Goal: Task Accomplishment & Management: Use online tool/utility

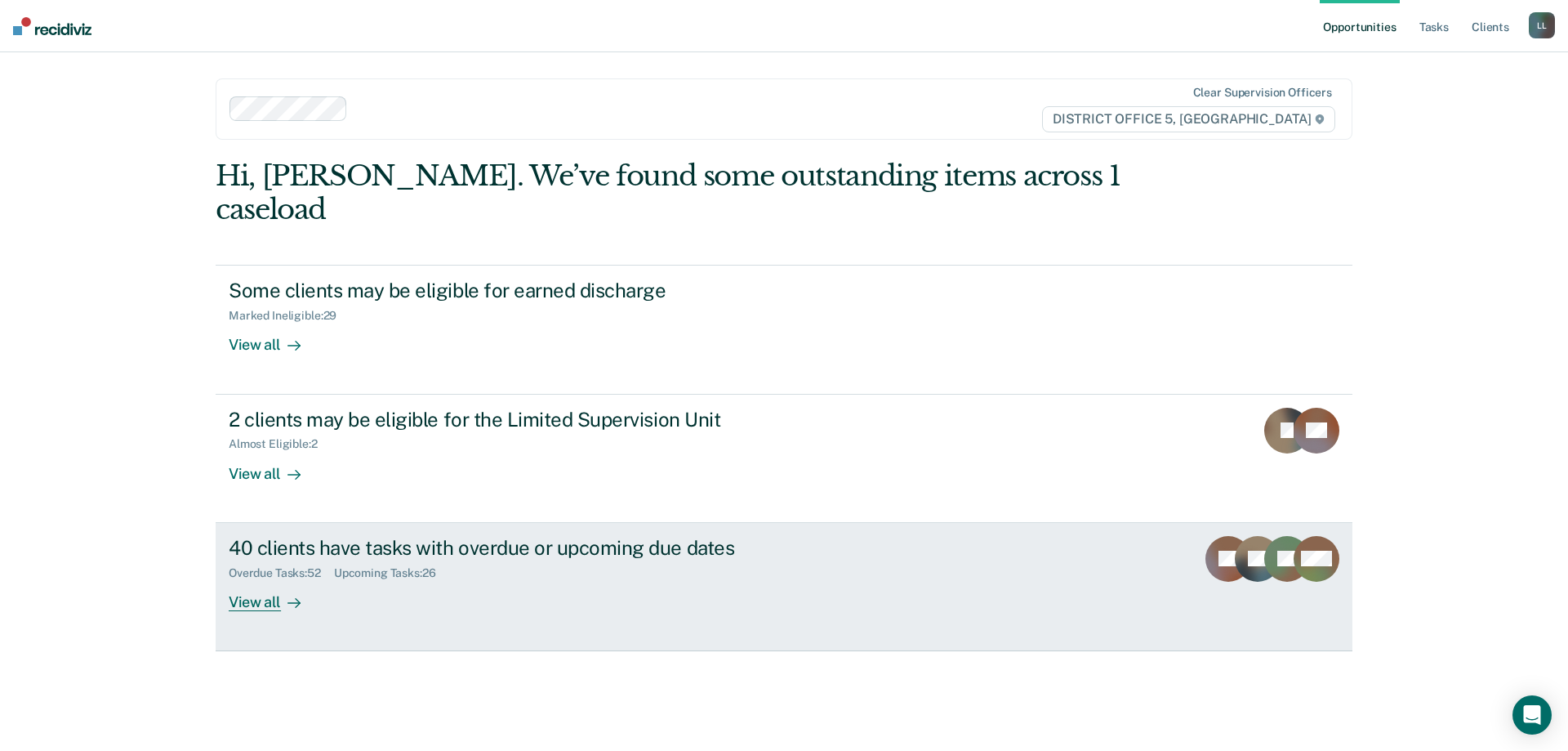
click at [240, 579] on div "View all" at bounding box center [274, 595] width 91 height 32
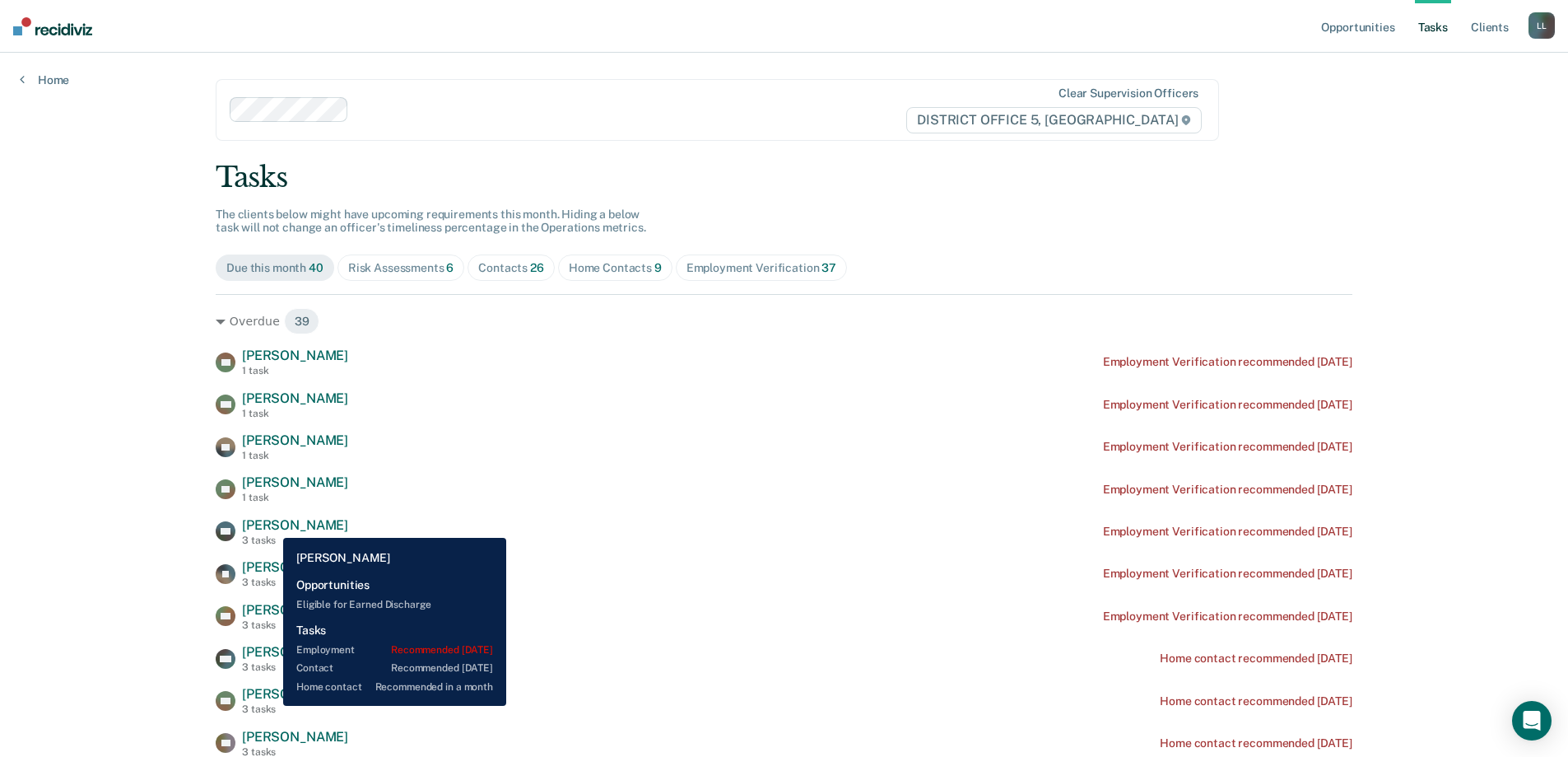
click at [270, 526] on span "[PERSON_NAME]" at bounding box center [295, 525] width 106 height 15
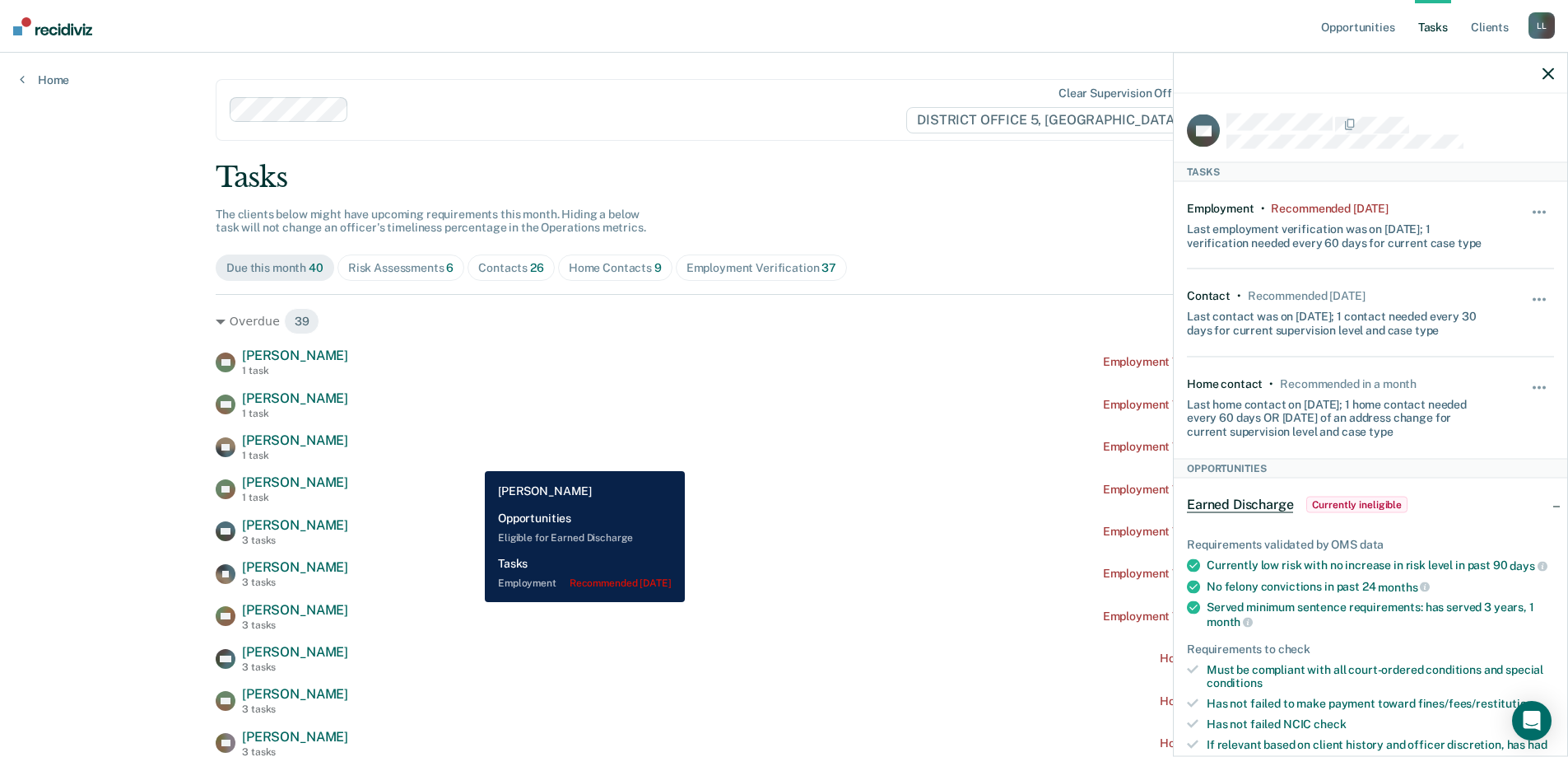
click at [474, 458] on div "KF [PERSON_NAME] 1 task Employment Verification recommended [DATE]" at bounding box center [784, 447] width 1137 height 29
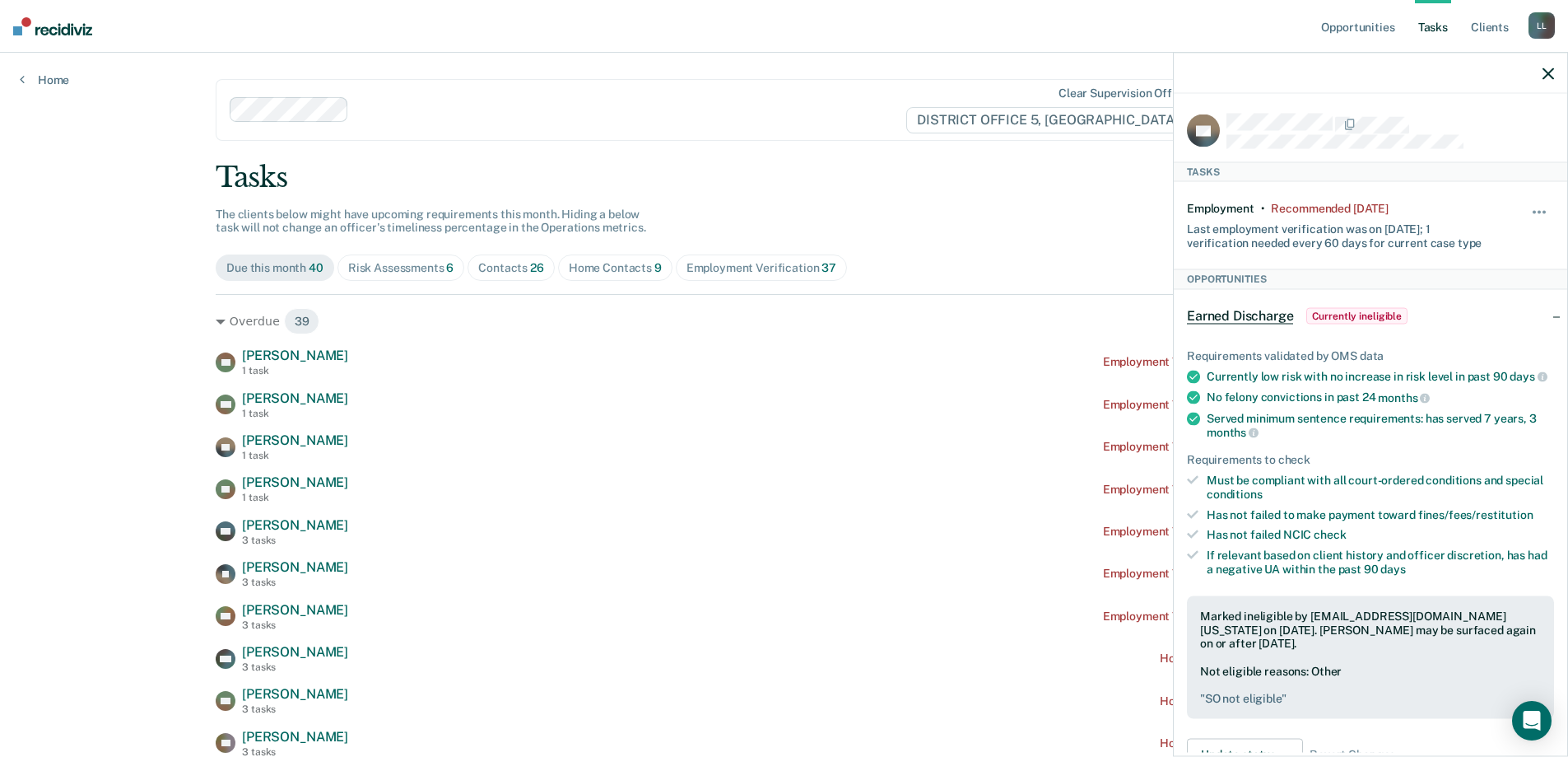
click at [1553, 72] on icon "button" at bounding box center [1548, 73] width 12 height 12
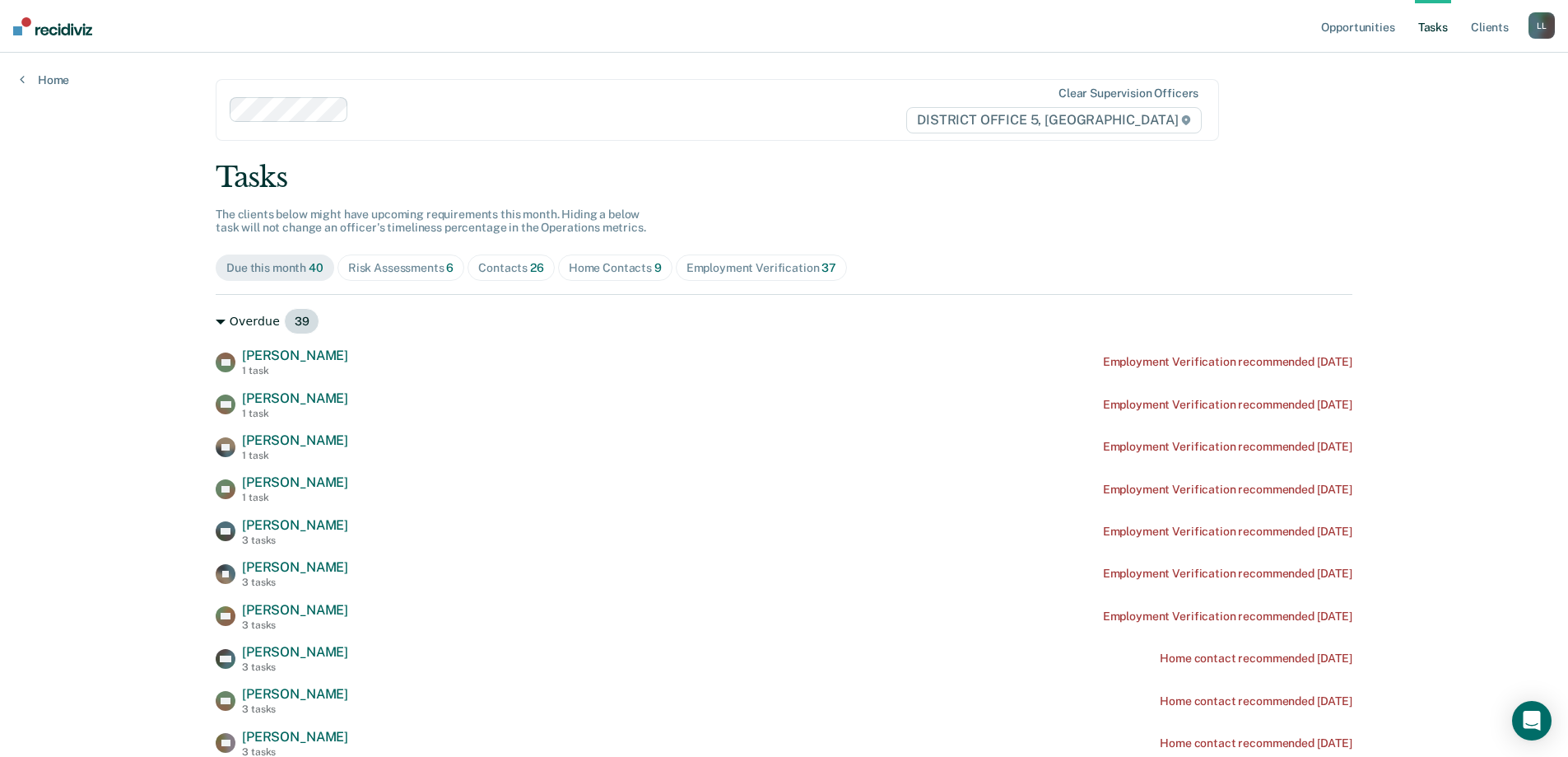
click at [223, 321] on div "Overdue 39" at bounding box center [784, 321] width 1137 height 26
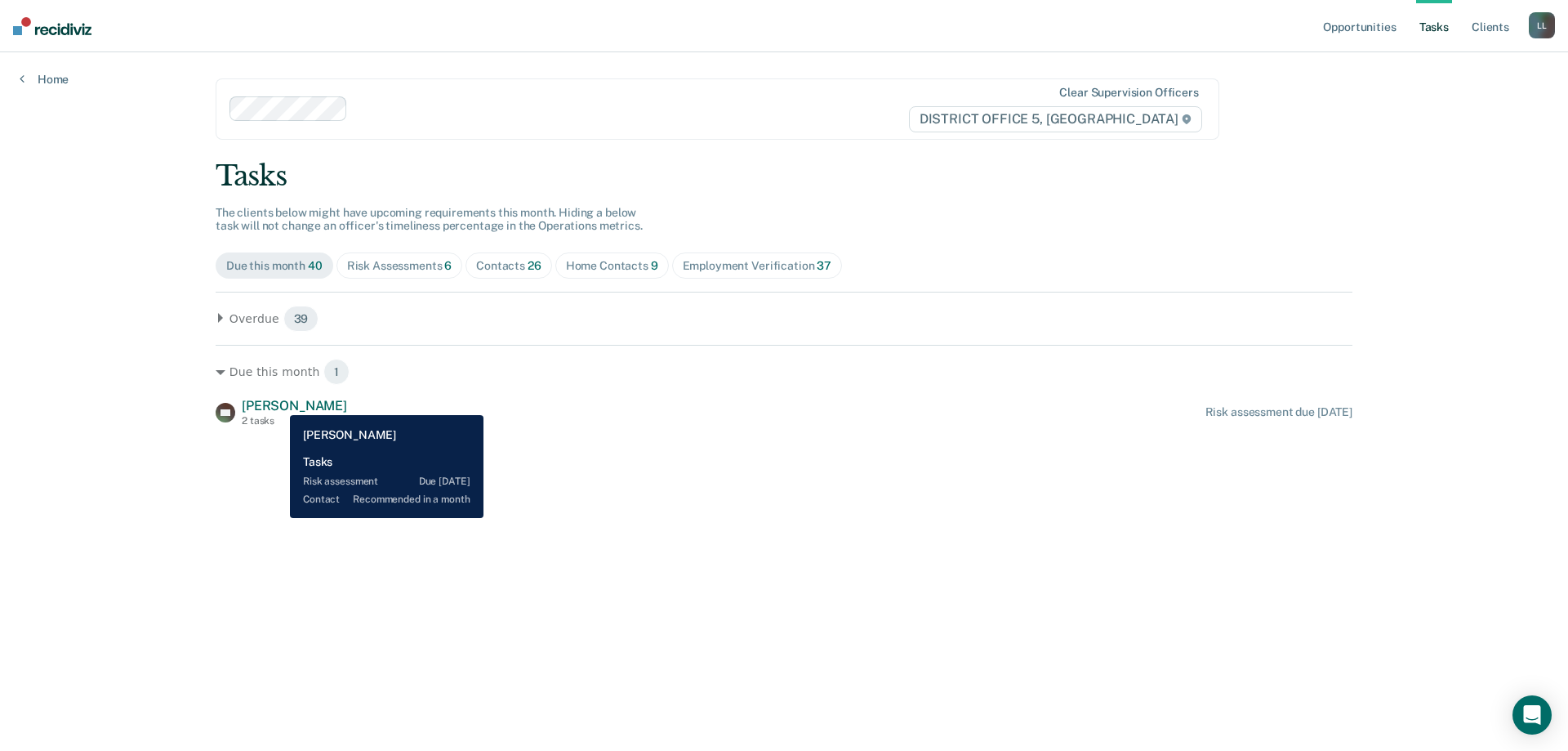
click at [278, 403] on span "[PERSON_NAME]" at bounding box center [295, 405] width 105 height 15
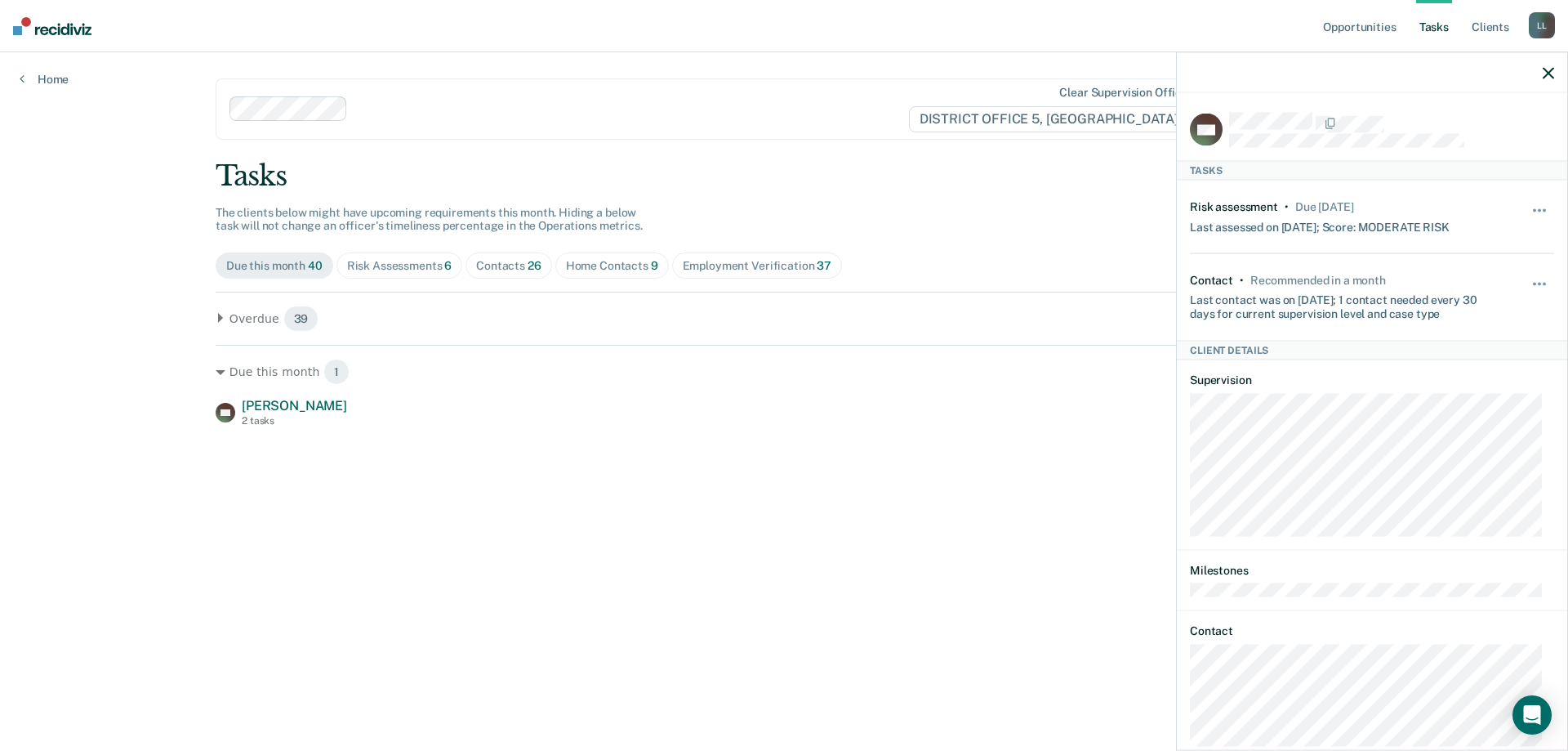
click at [1550, 73] on icon "button" at bounding box center [1549, 73] width 12 height 12
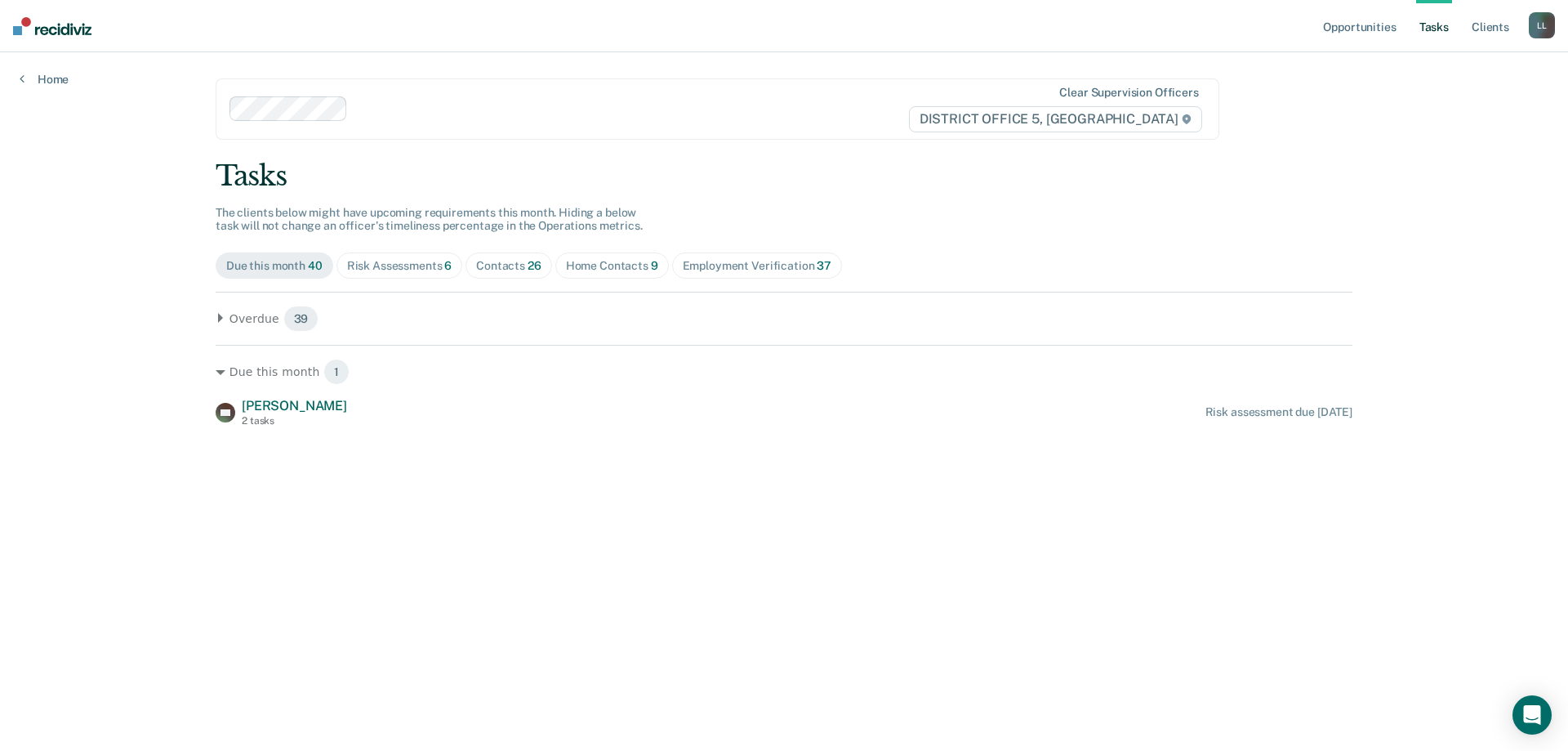
click at [403, 259] on div "Risk Assessments 6" at bounding box center [399, 266] width 105 height 14
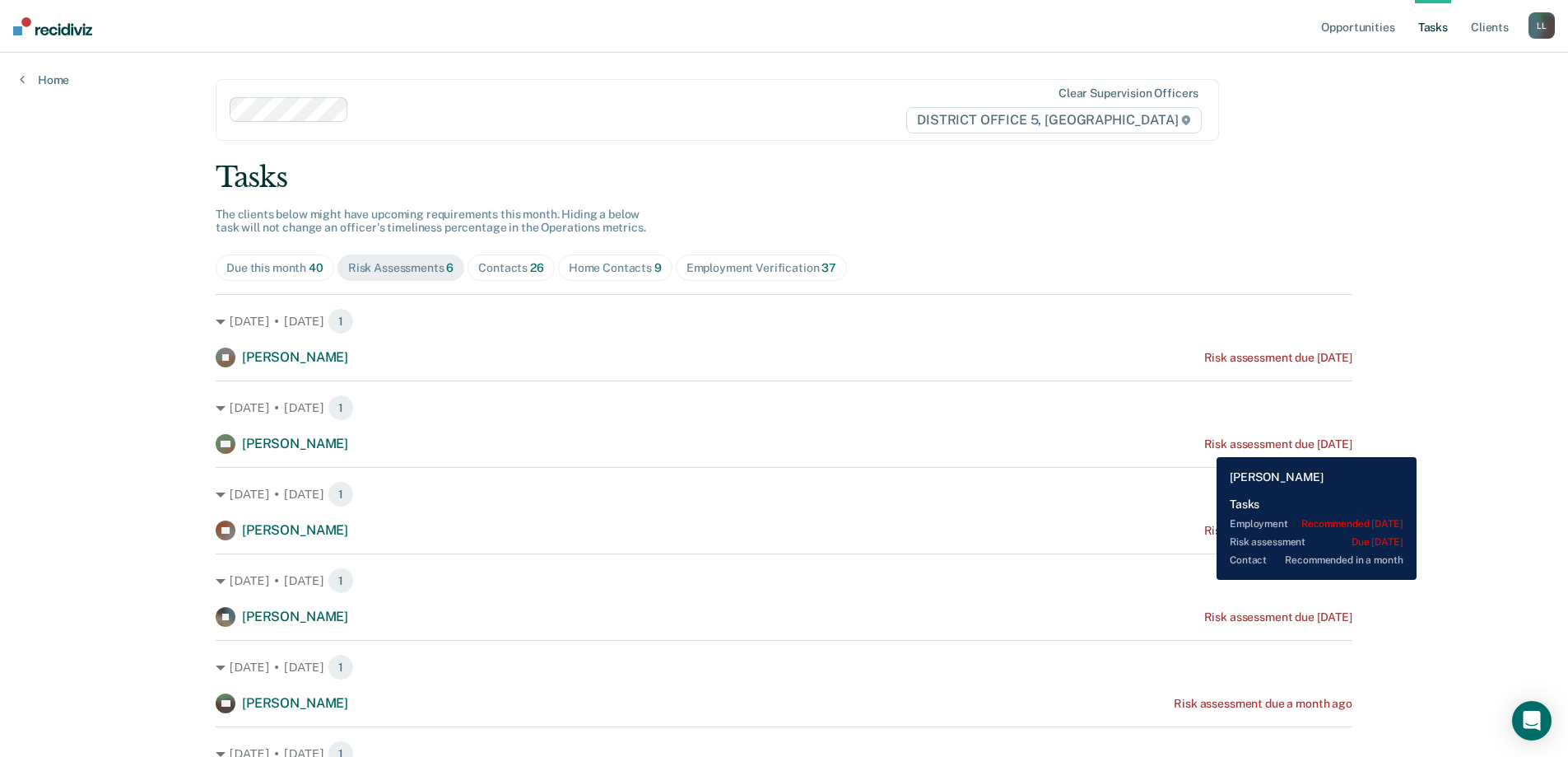
click at [1204, 445] on div "Risk assessment due [DATE]" at bounding box center [1278, 444] width 148 height 14
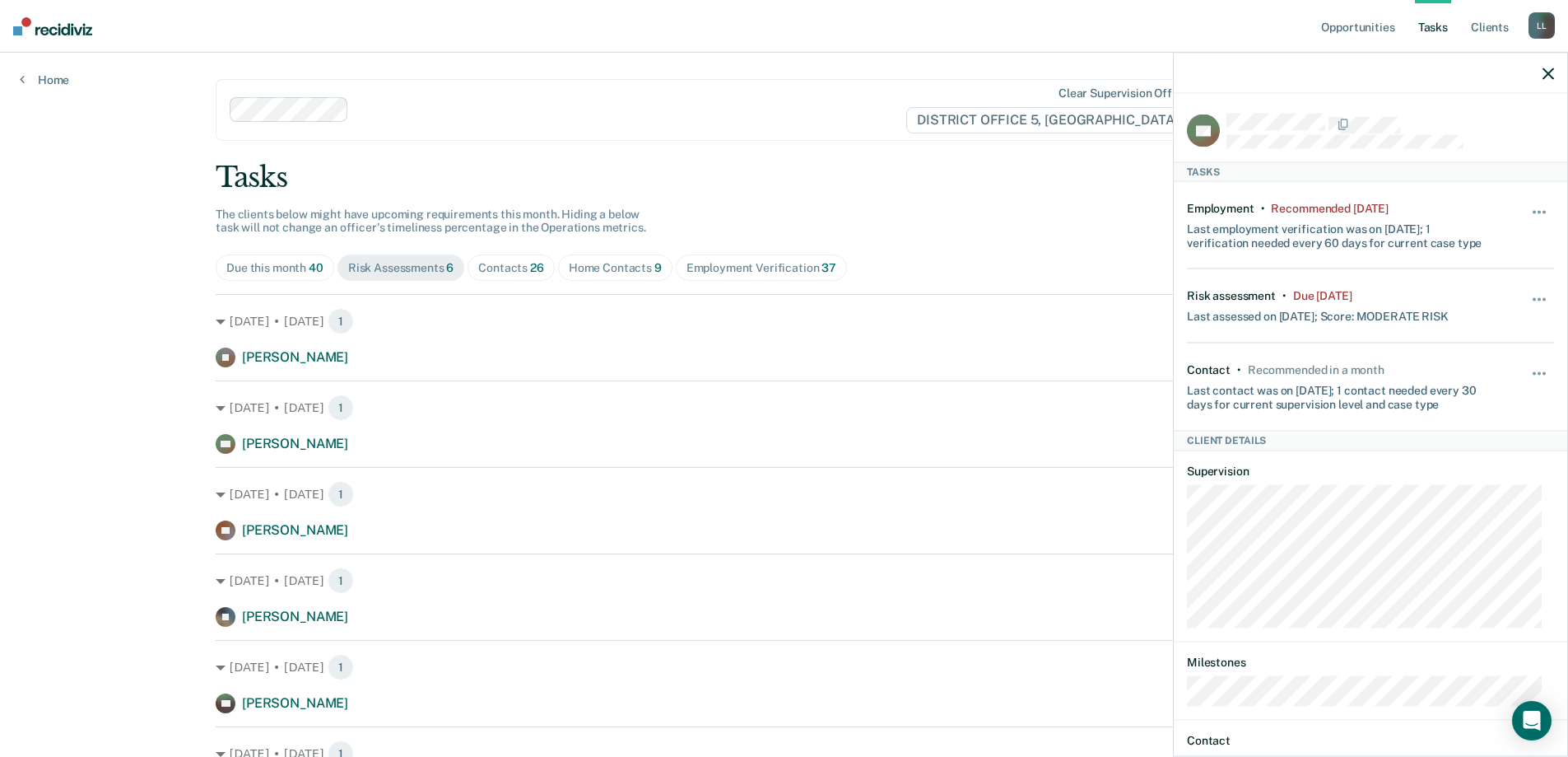
click at [1548, 76] on icon "button" at bounding box center [1548, 73] width 12 height 12
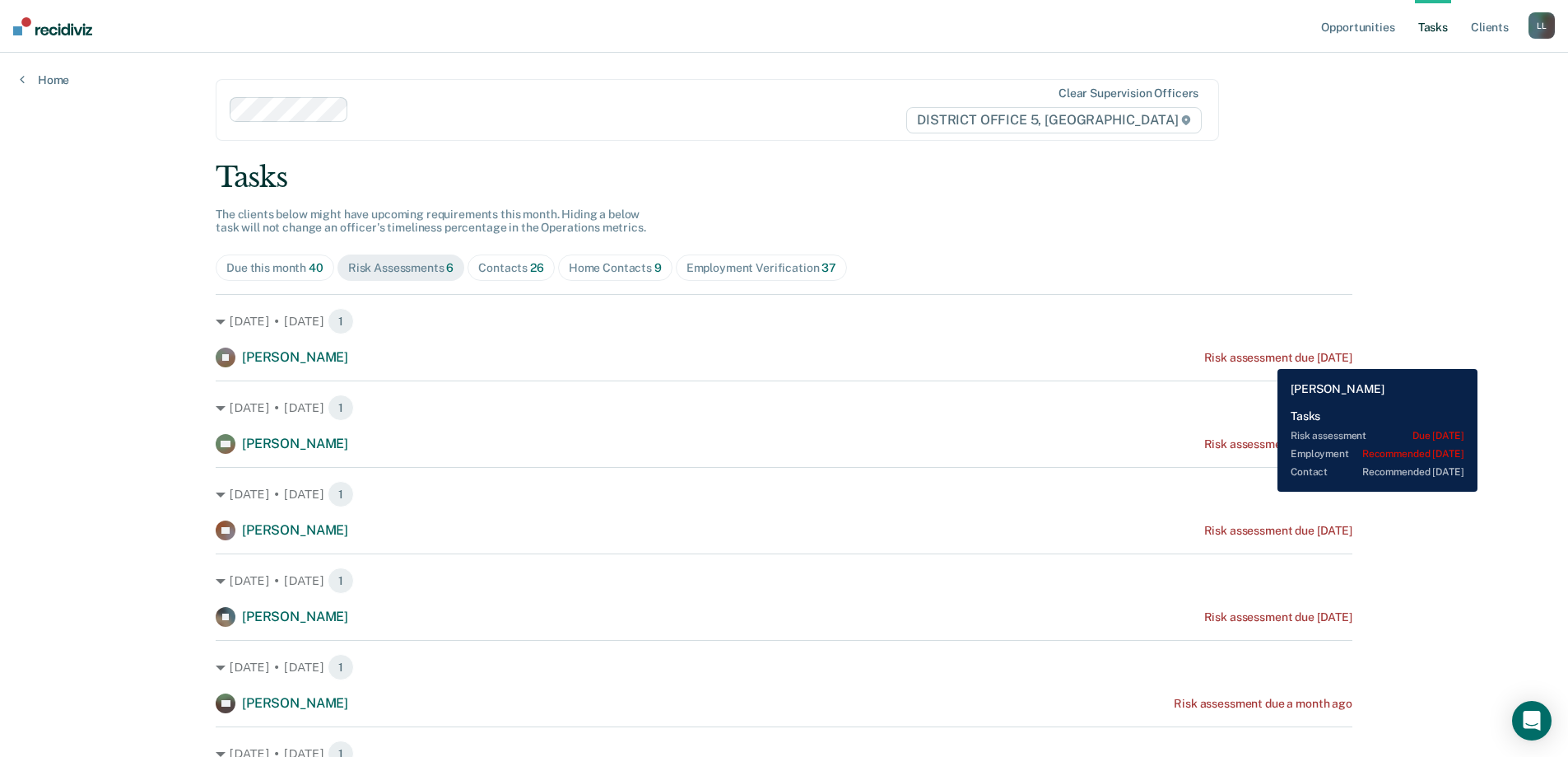
click at [1265, 356] on div "Risk assessment due [DATE]" at bounding box center [1278, 357] width 148 height 14
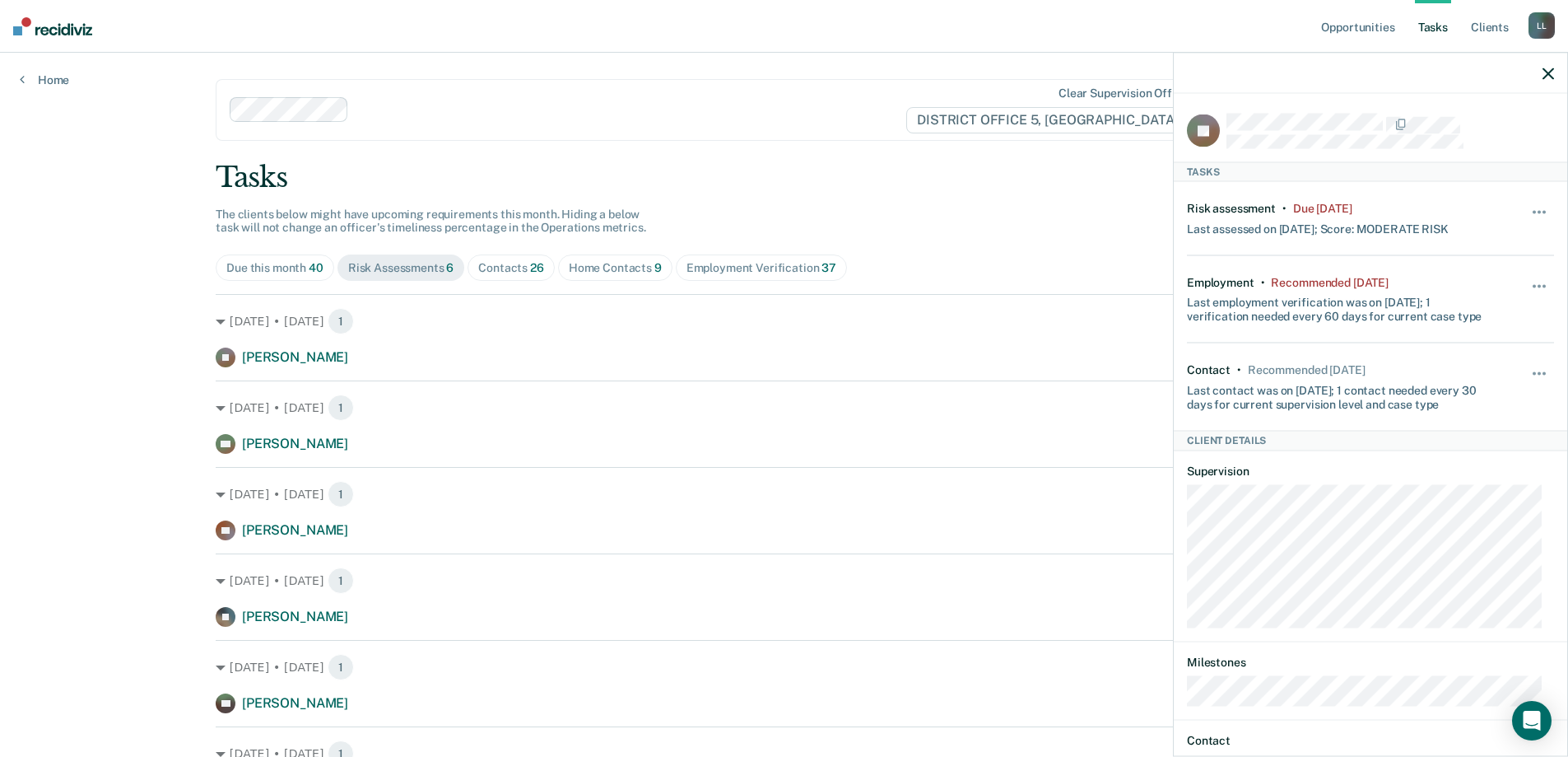
click at [1549, 68] on icon "button" at bounding box center [1548, 73] width 12 height 12
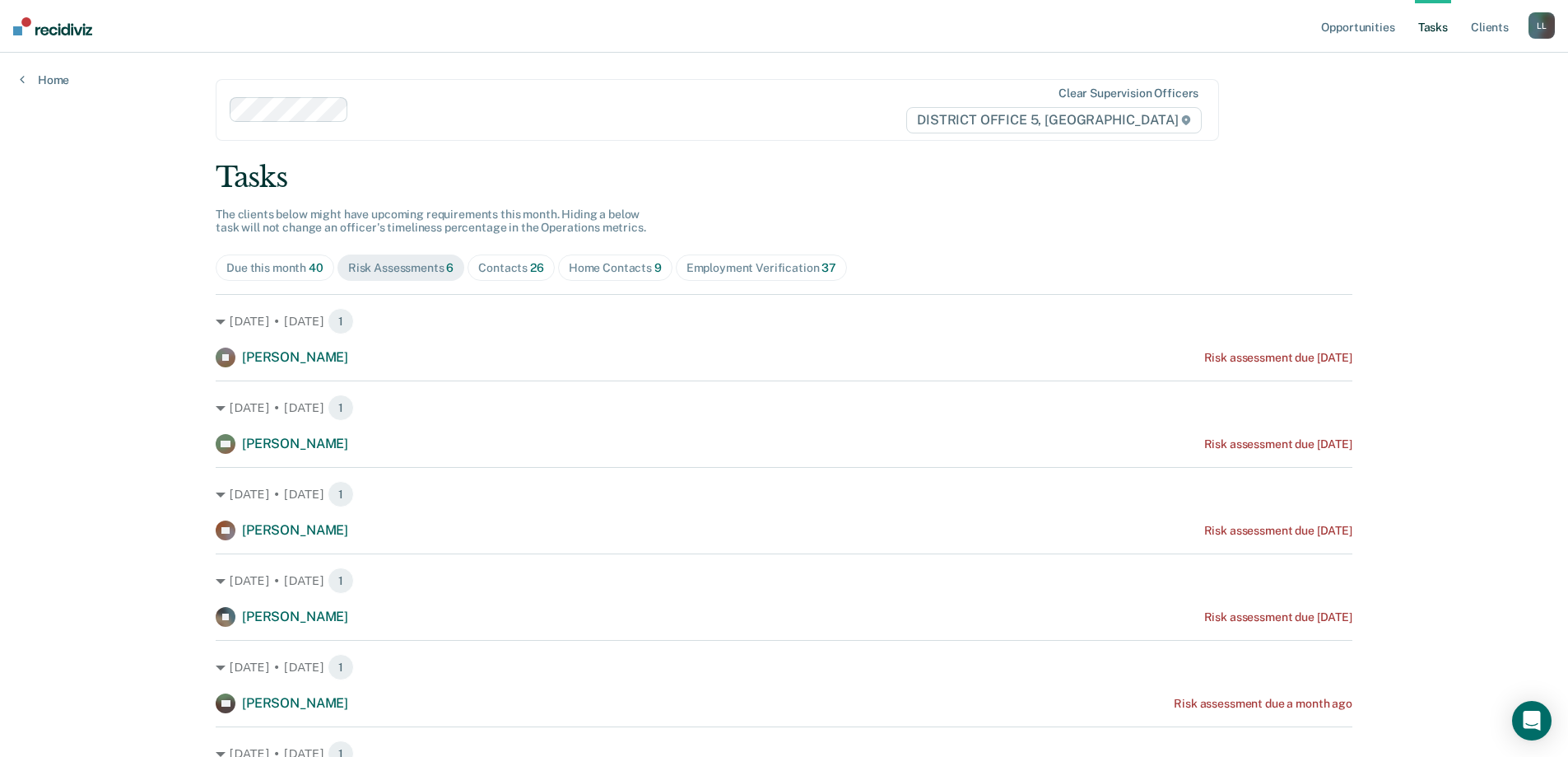
click at [514, 267] on div "Contacts 26" at bounding box center [510, 268] width 65 height 14
click at [613, 265] on div "Home Contacts 9" at bounding box center [615, 268] width 93 height 14
click at [786, 267] on div "Employment Verification 37" at bounding box center [761, 268] width 150 height 14
